Goal: Go to known website: Access a specific website the user already knows

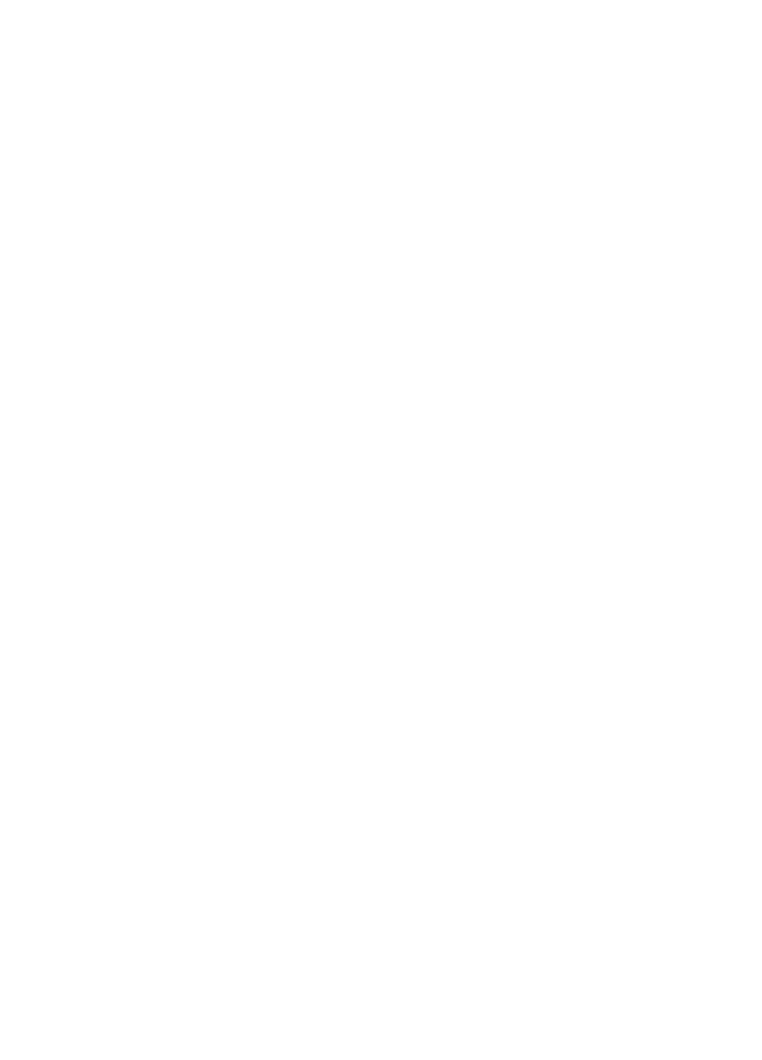
click at [0, 0] on input "text" at bounding box center [0, 0] width 0 height 0
type input "david.wood@madwire.com"
click at [0, 0] on input "Sign In" at bounding box center [0, 0] width 0 height 0
